Goal: Task Accomplishment & Management: Manage account settings

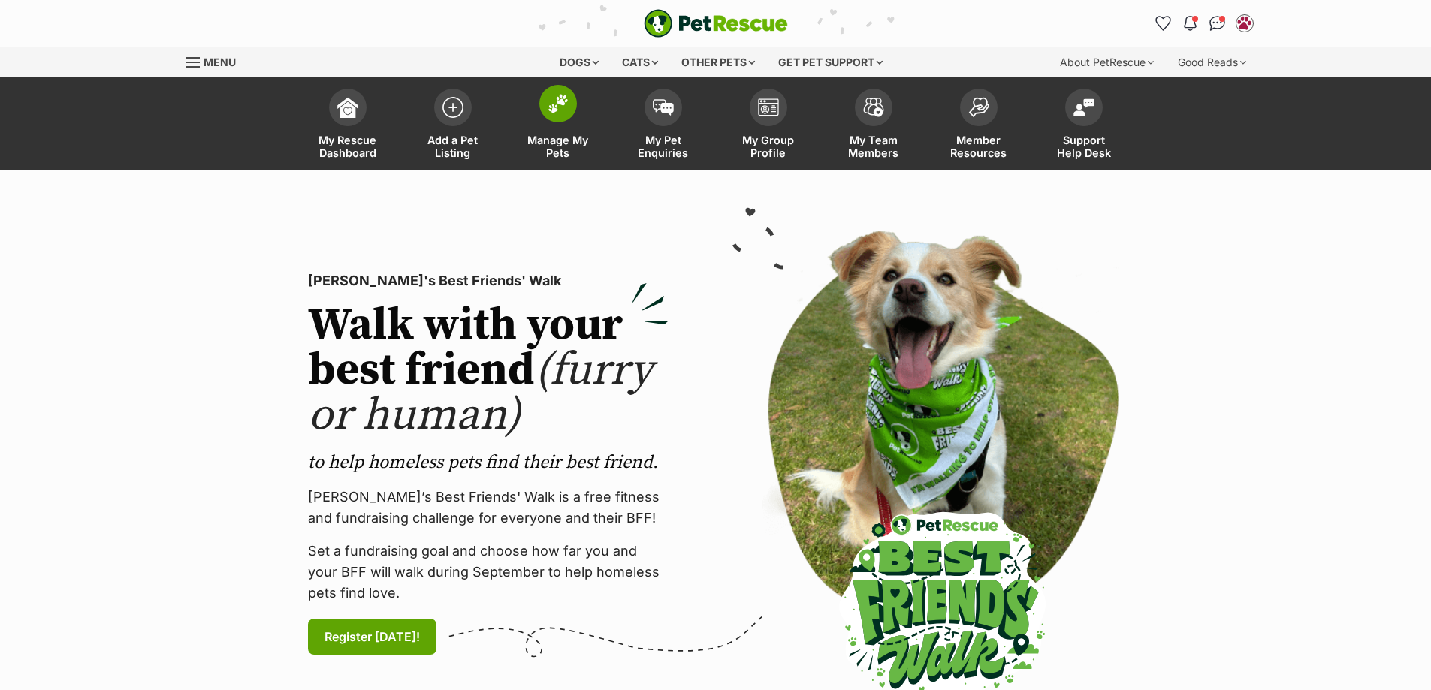
click at [557, 107] on img at bounding box center [558, 104] width 21 height 20
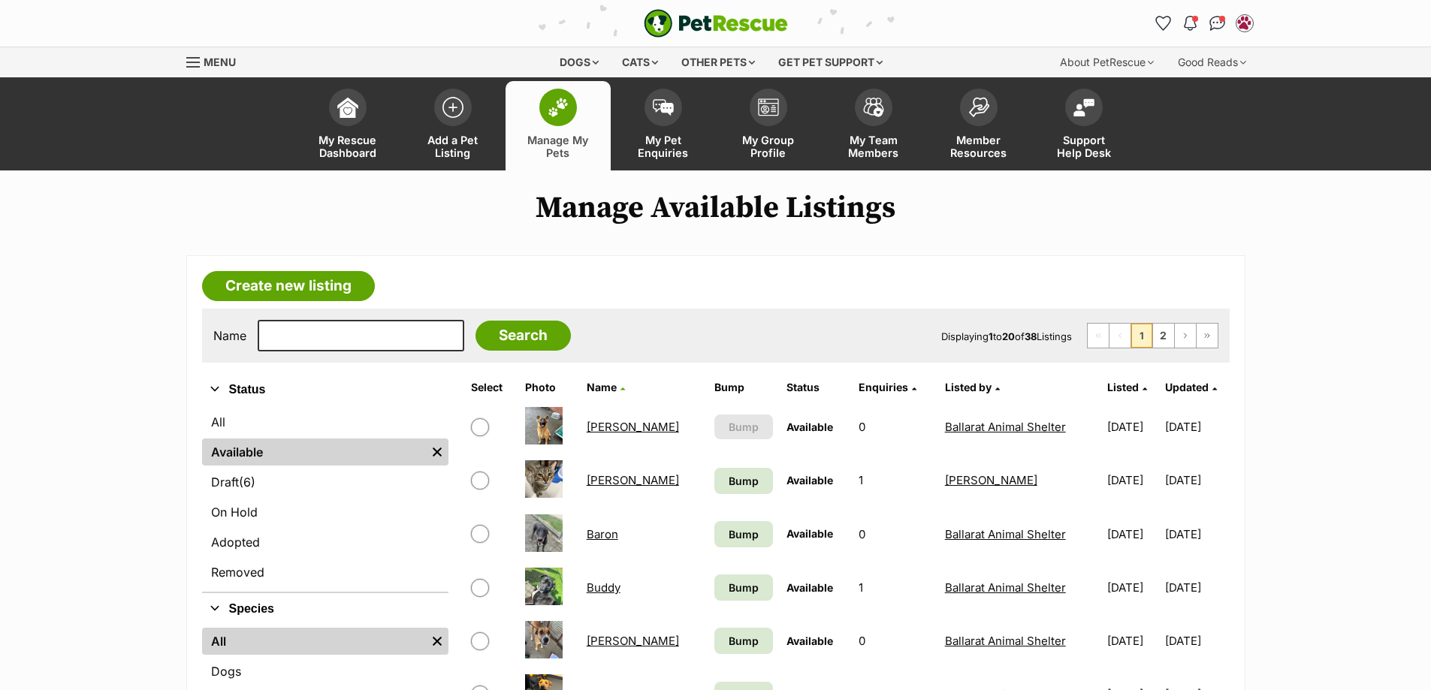
click at [267, 528] on ul "All Available Remove filter Draft (6) Items On Hold Adopted Removed" at bounding box center [325, 499] width 246 height 186
click at [273, 515] on link "On Hold" at bounding box center [325, 512] width 246 height 27
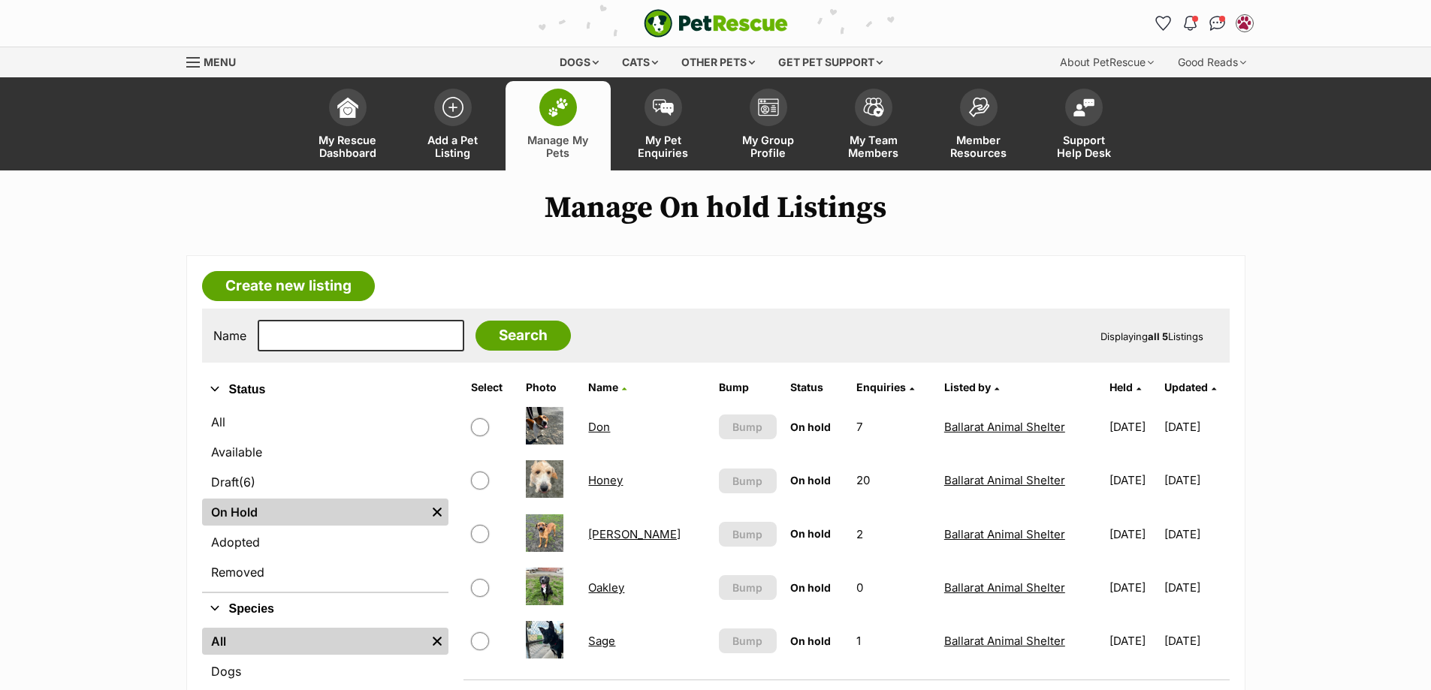
click at [566, 105] on img at bounding box center [558, 108] width 21 height 20
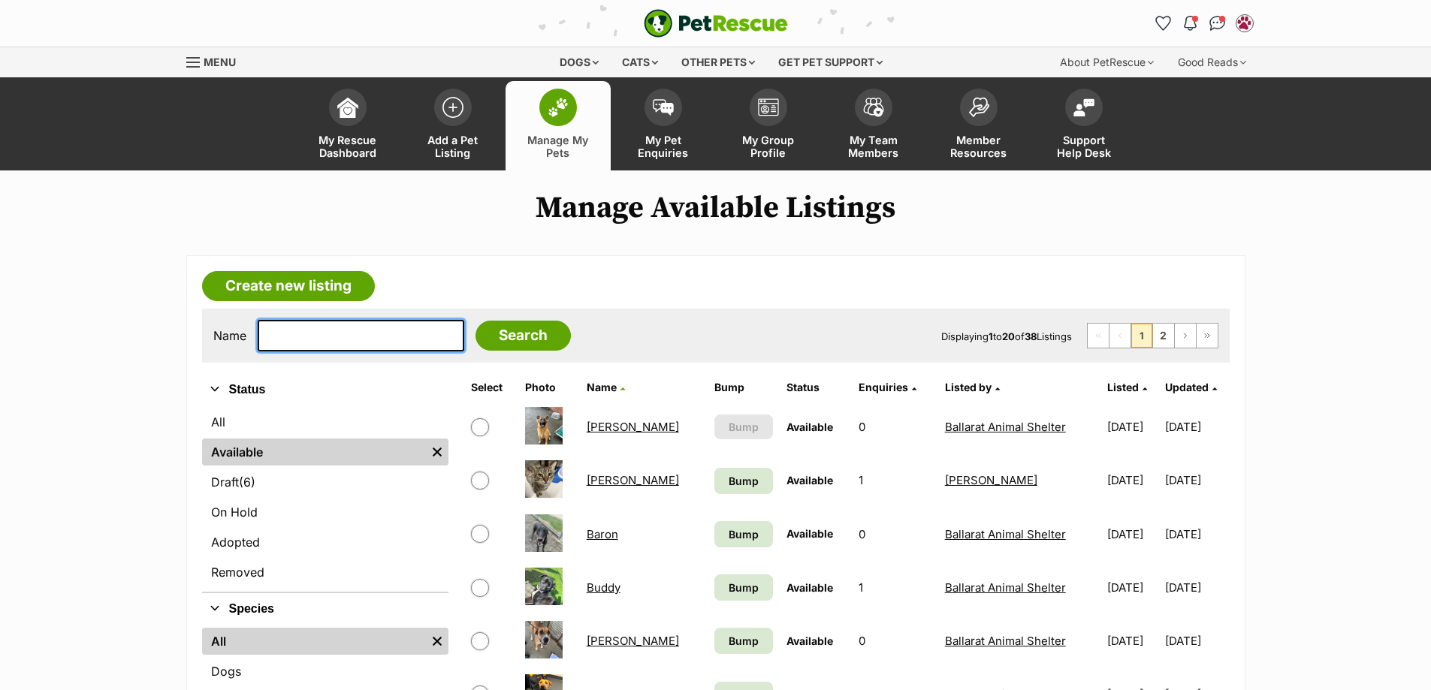
click at [291, 333] on input "text" at bounding box center [361, 336] width 207 height 32
type input "moo"
click at [475, 321] on input "Search" at bounding box center [522, 336] width 95 height 30
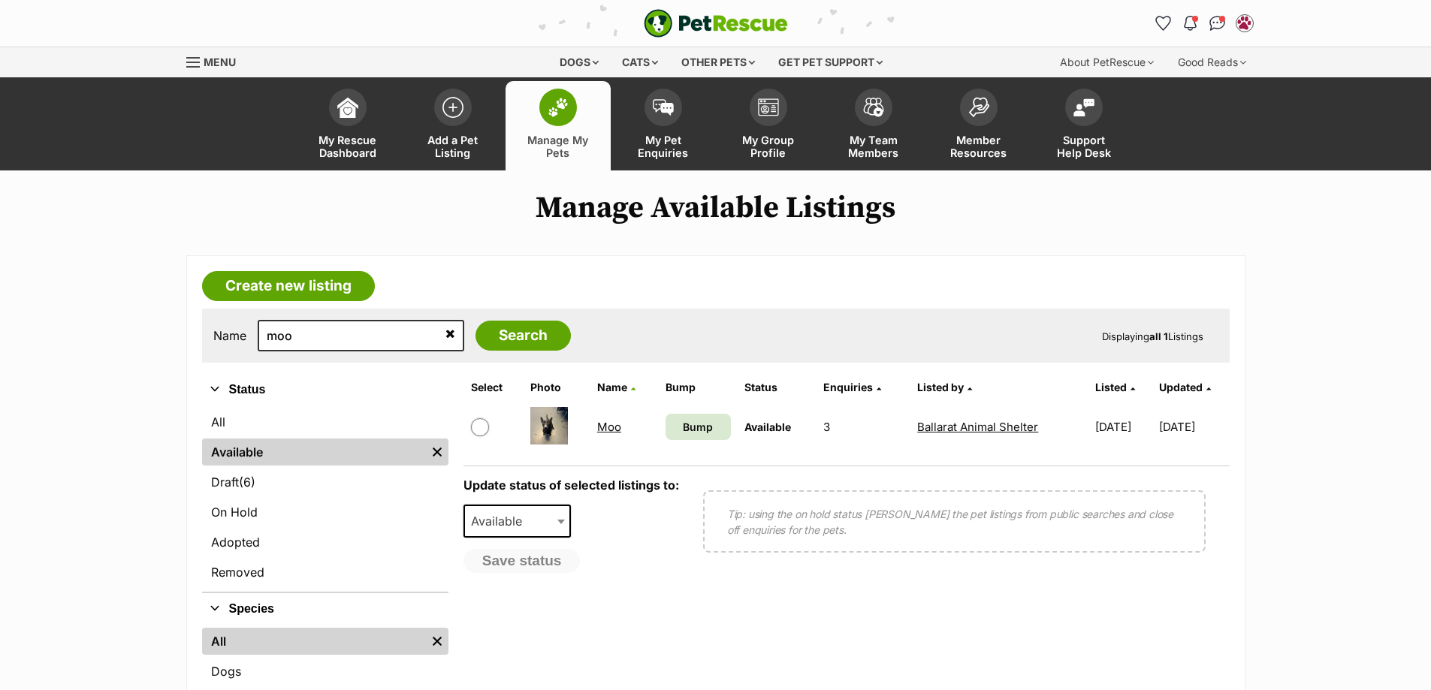
click at [618, 429] on td "Moo" at bounding box center [624, 427] width 67 height 52
click at [608, 425] on link "Moo" at bounding box center [609, 427] width 24 height 14
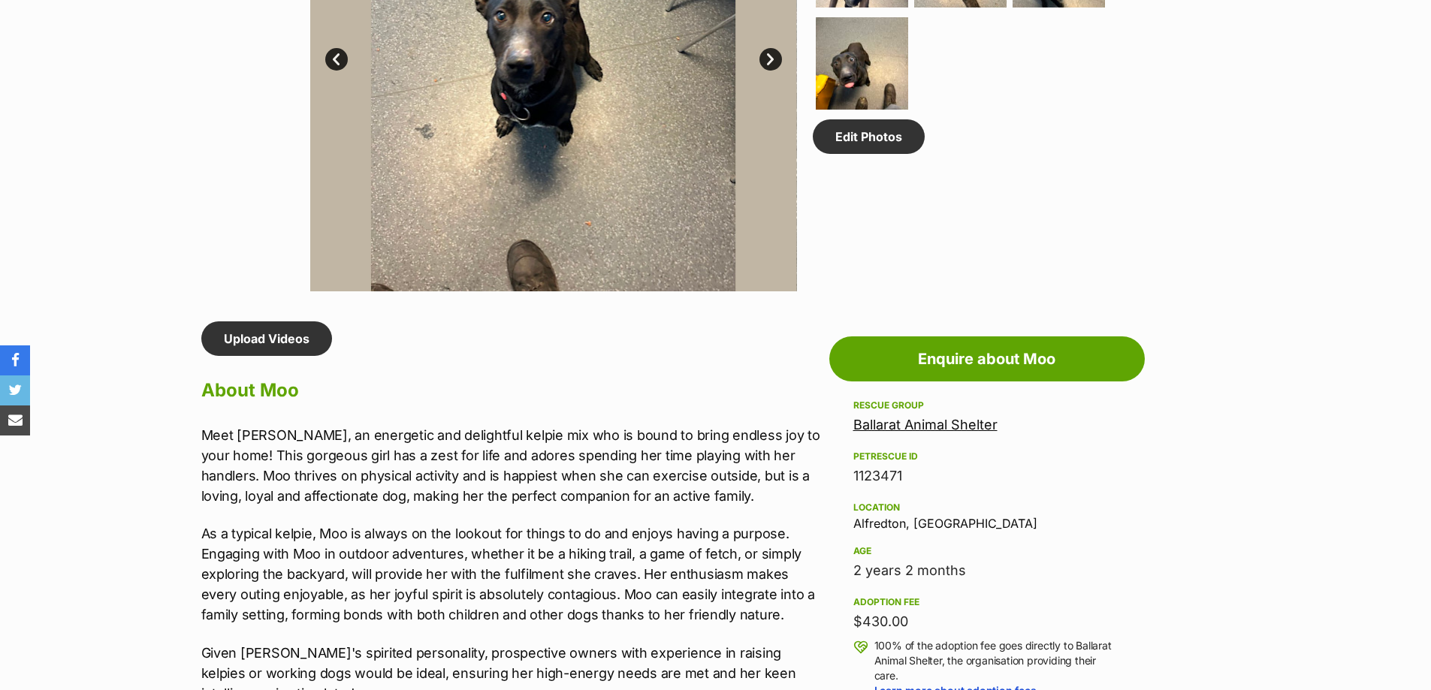
scroll to position [1127, 0]
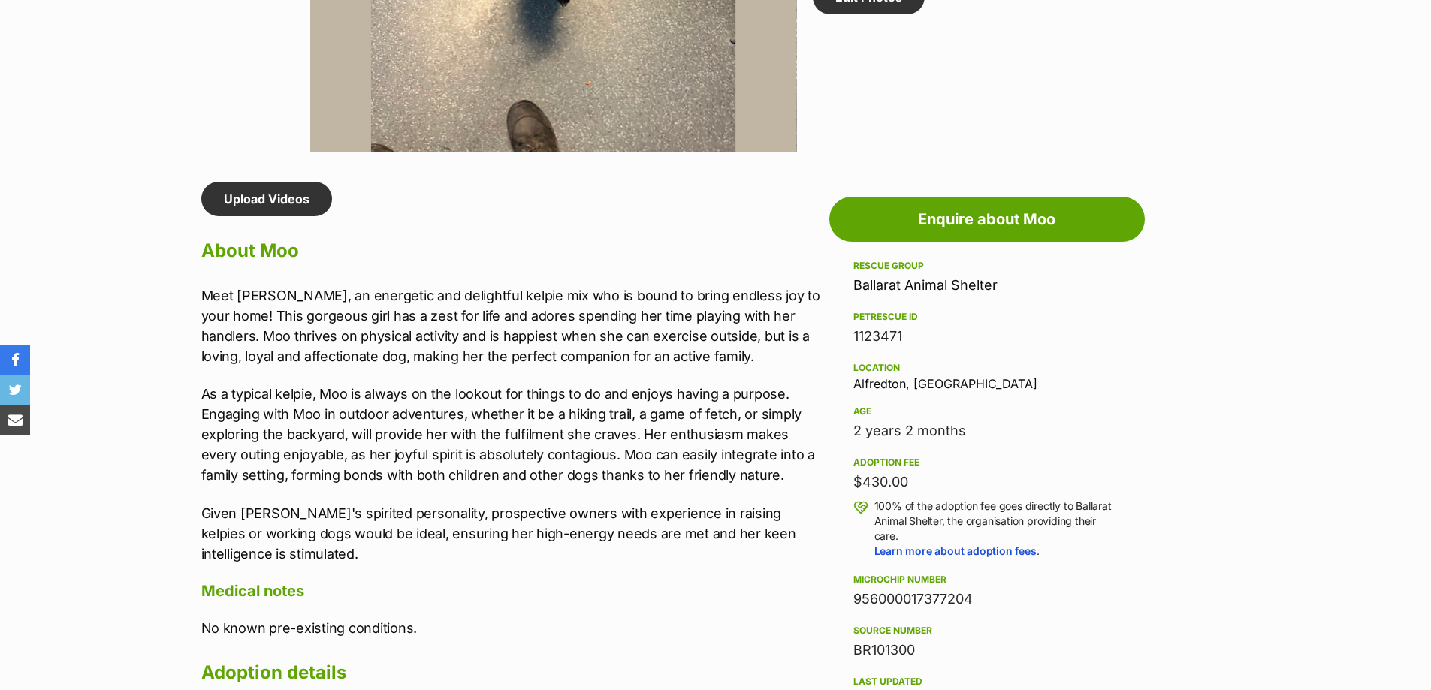
drag, startPoint x: 987, startPoint y: 596, endPoint x: 855, endPoint y: 607, distance: 132.7
click at [855, 607] on div "956000017377204" at bounding box center [986, 599] width 267 height 21
copy div "956000017377204"
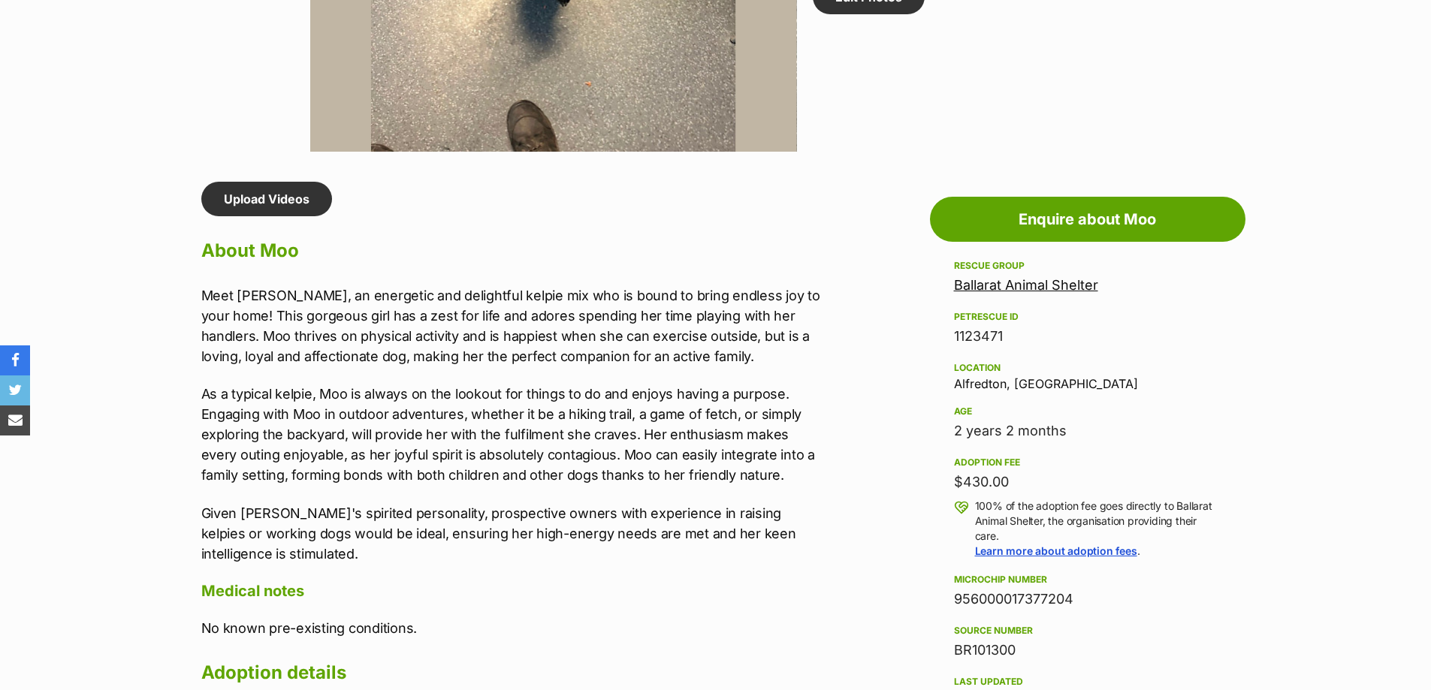
scroll to position [0, 0]
